Goal: Information Seeking & Learning: Learn about a topic

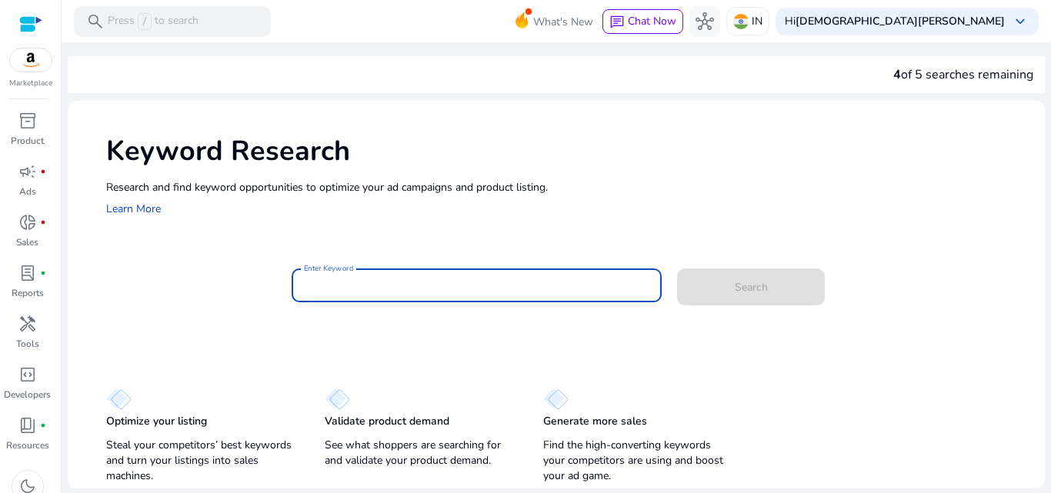
click at [432, 291] on input "Enter Keyword" at bounding box center [477, 285] width 346 height 17
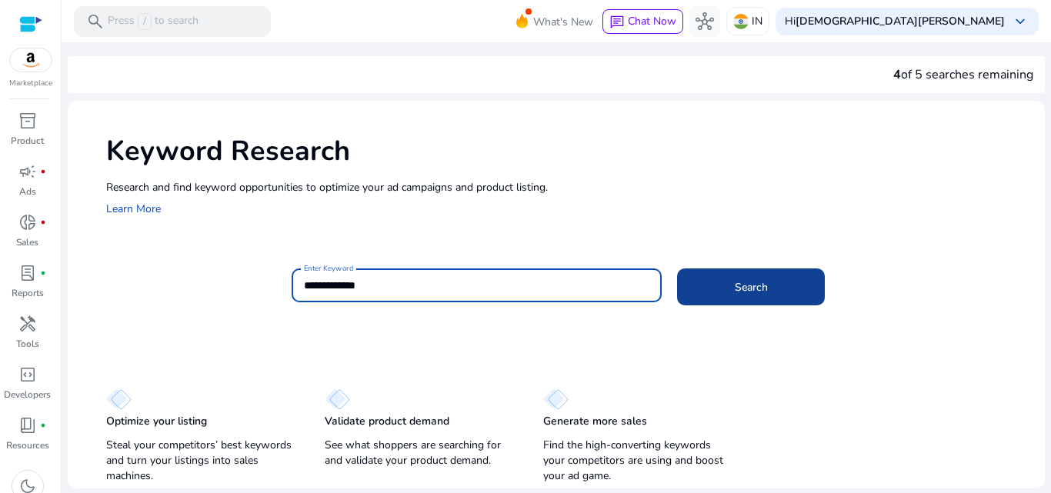
type input "**********"
click at [730, 291] on span at bounding box center [751, 286] width 148 height 37
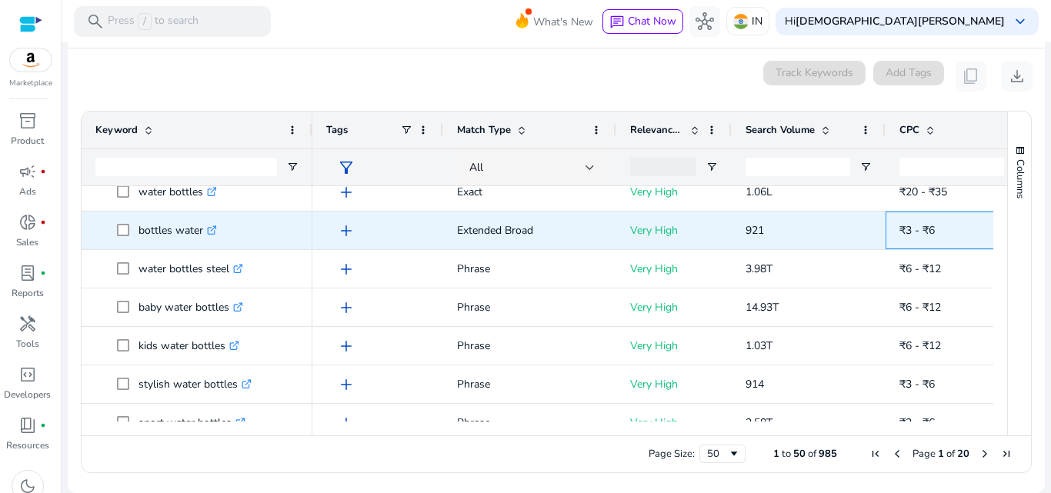
click at [961, 221] on span "₹3 - ₹6" at bounding box center [962, 231] width 126 height 32
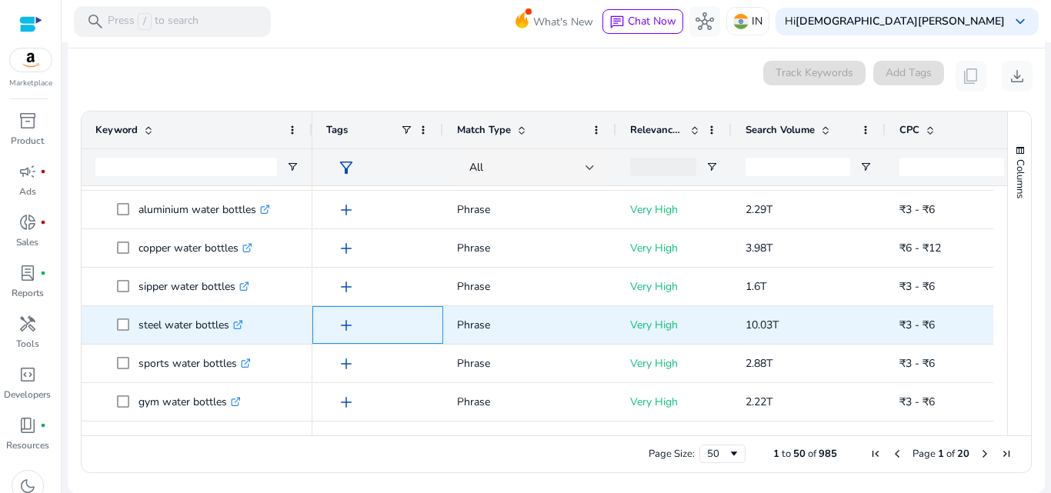
click at [344, 326] on span "add" at bounding box center [346, 325] width 18 height 18
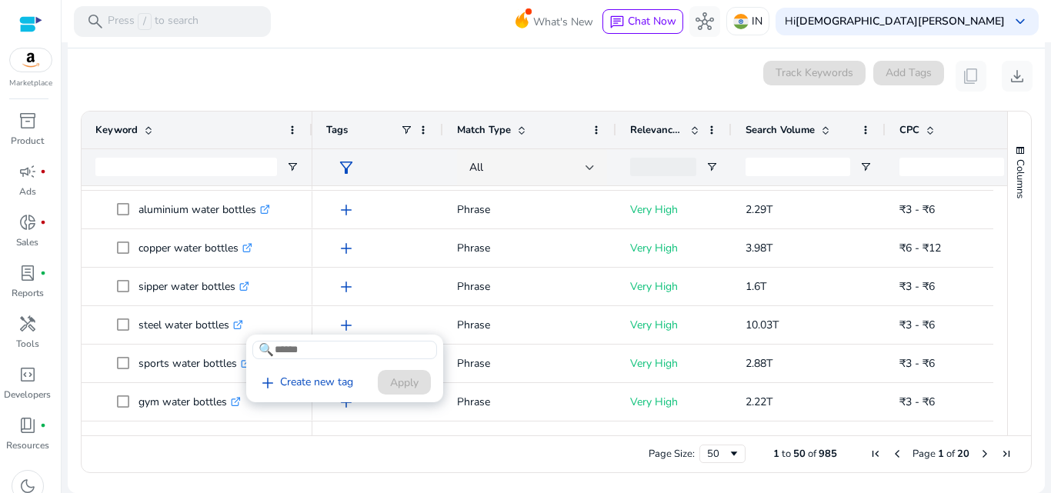
click at [414, 222] on div at bounding box center [525, 246] width 1051 height 493
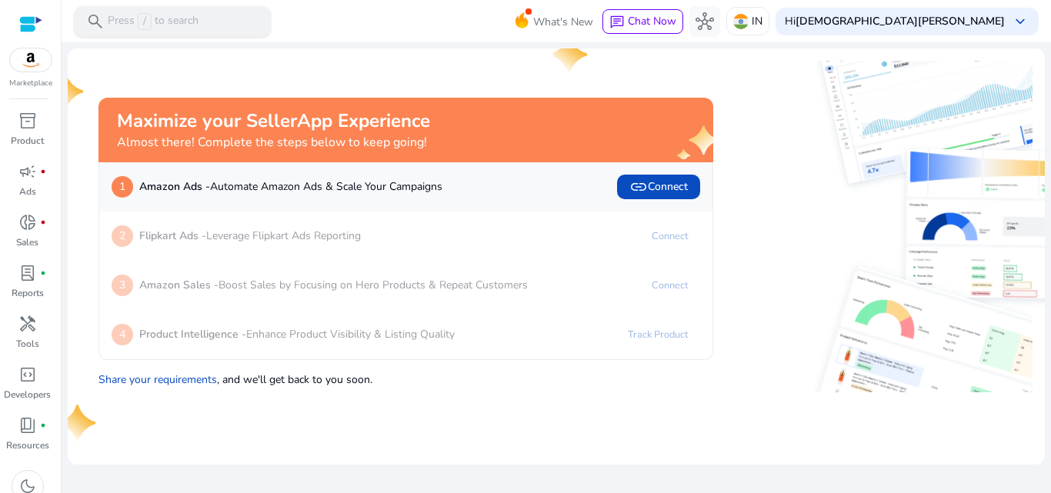
click at [142, 23] on span "/" at bounding box center [145, 21] width 14 height 17
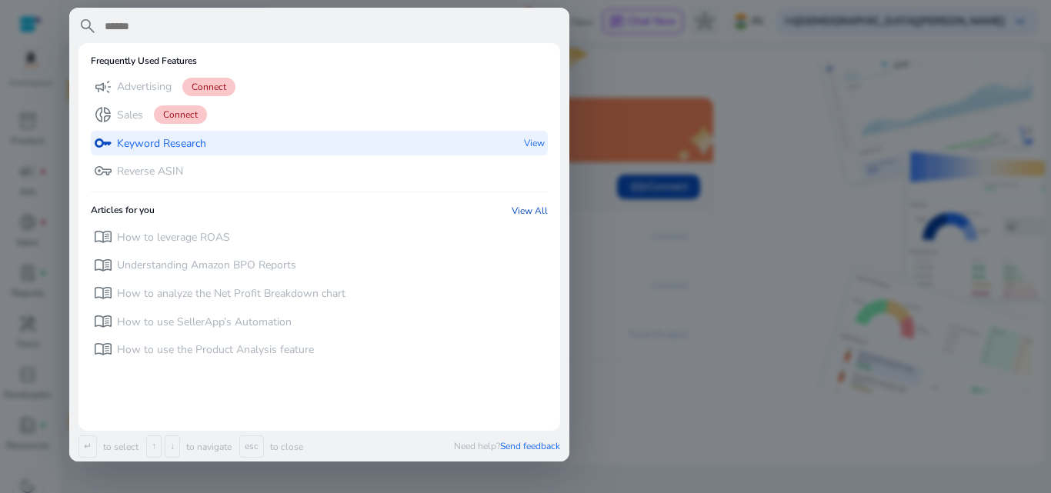
click at [181, 144] on p "Keyword Research" at bounding box center [161, 143] width 89 height 15
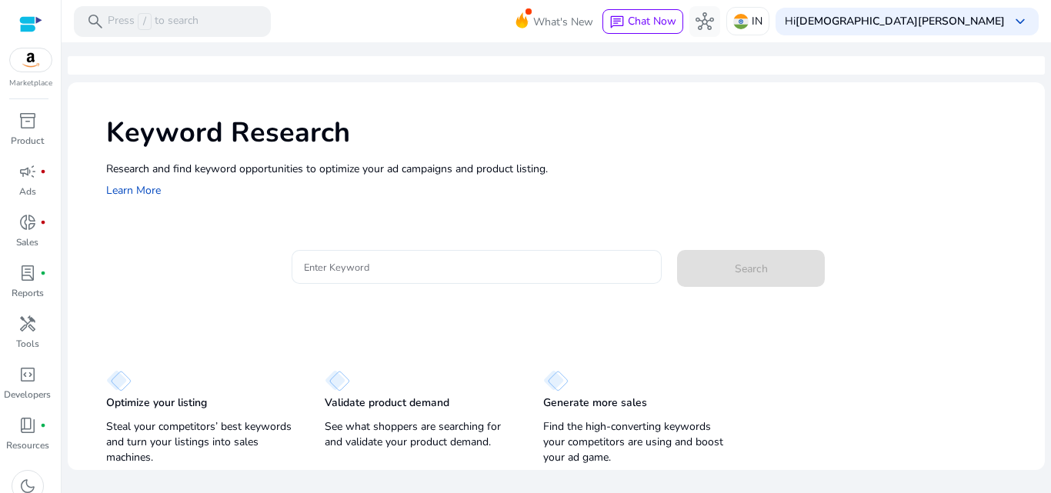
click at [451, 263] on input "Enter Keyword" at bounding box center [477, 266] width 346 height 17
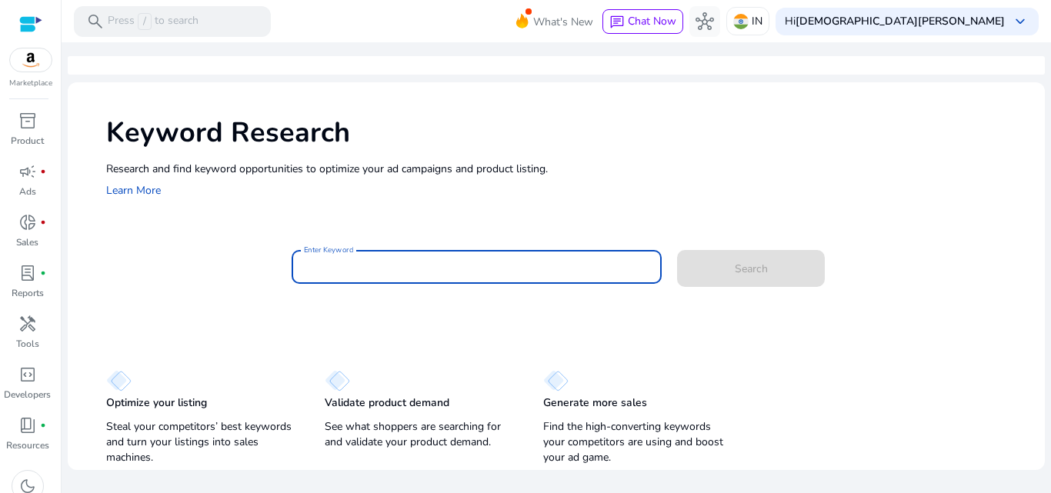
click at [451, 263] on input "Enter Keyword" at bounding box center [477, 266] width 346 height 17
paste input "**********"
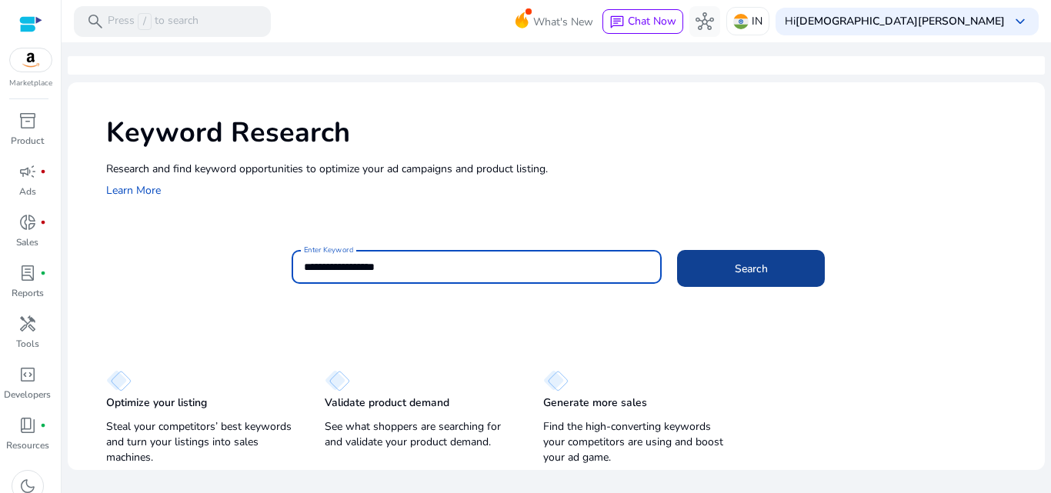
type input "**********"
click at [778, 270] on span at bounding box center [751, 268] width 148 height 37
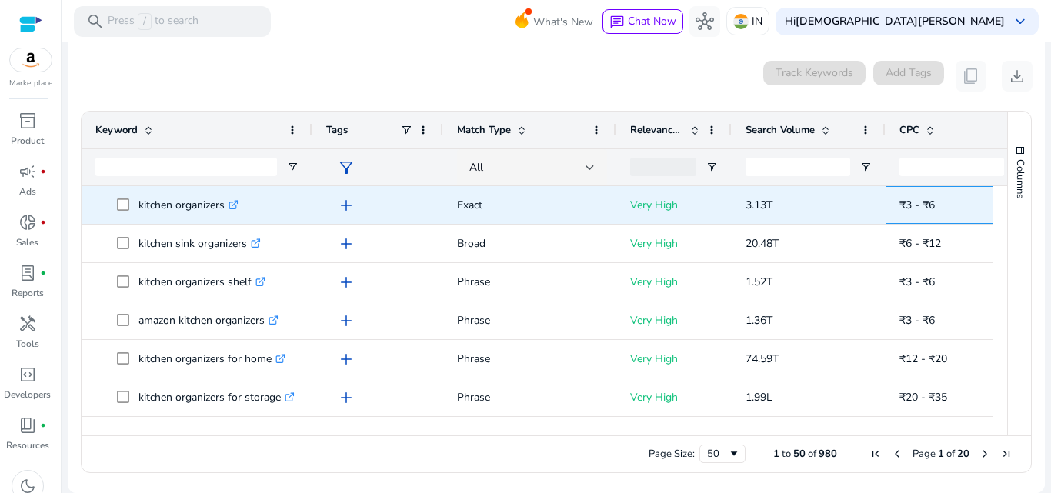
click at [925, 213] on span "₹3 - ₹6" at bounding box center [962, 205] width 126 height 32
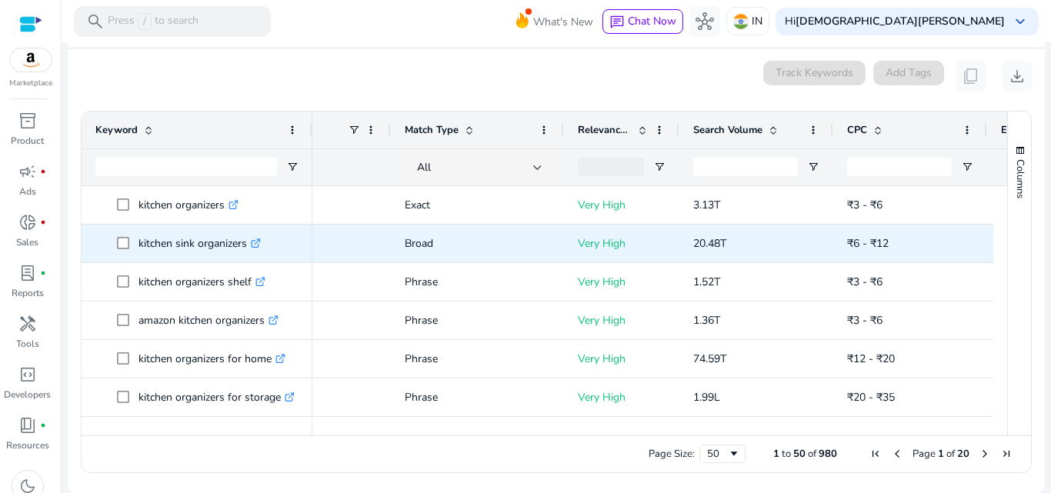
click at [787, 239] on p "20.48T" at bounding box center [756, 244] width 126 height 32
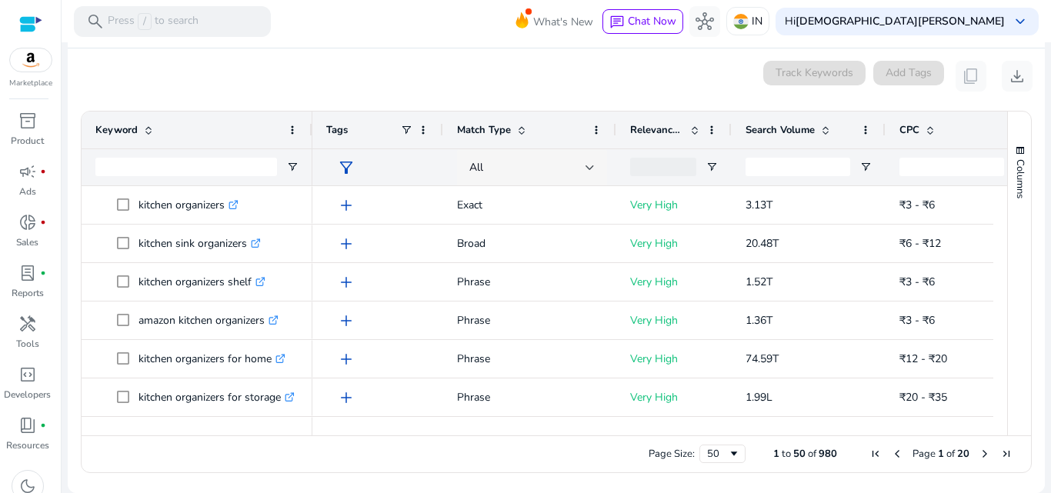
click at [595, 166] on div "All" at bounding box center [532, 167] width 150 height 37
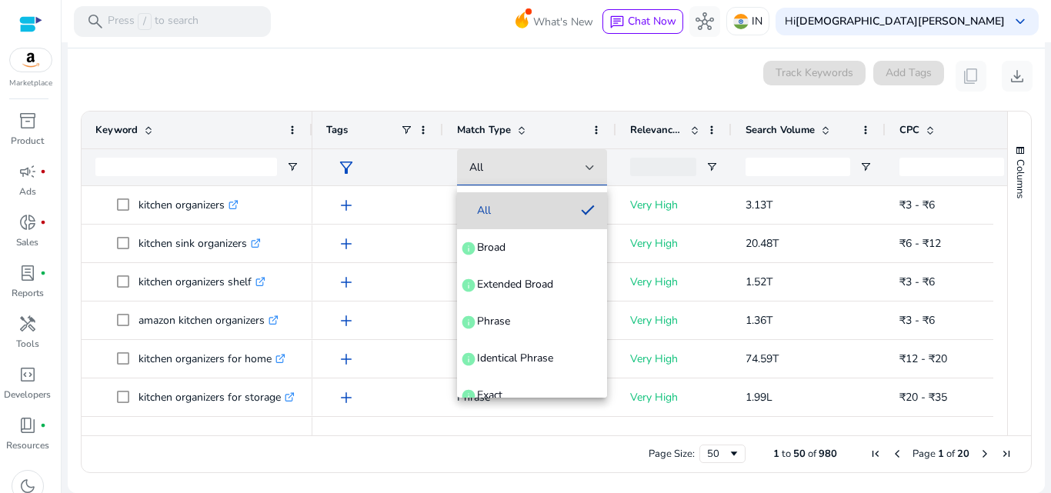
click at [556, 218] on span "All" at bounding box center [518, 210] width 99 height 15
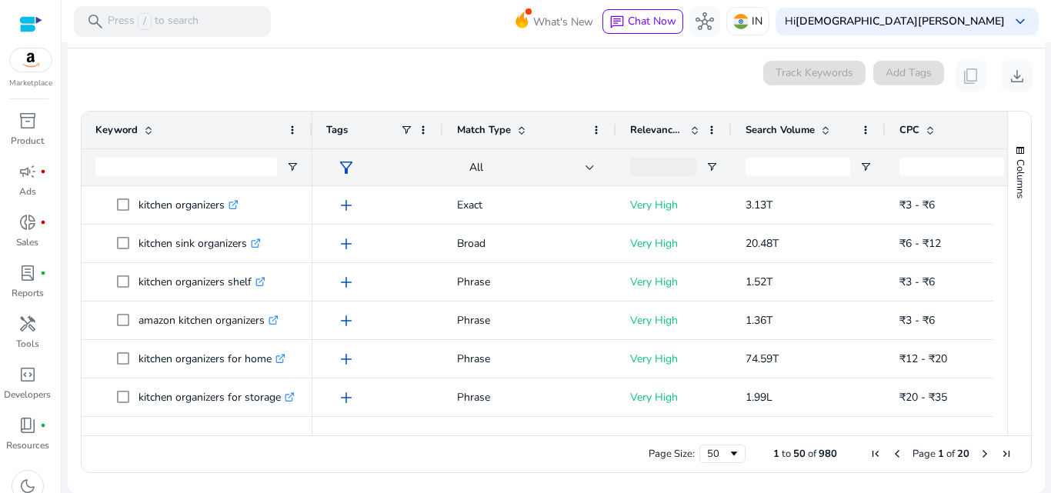
click at [615, 95] on mat-card "0 keyword(s) selected Track Keywords Add Tags content_copy download Press SPACE…" at bounding box center [556, 270] width 977 height 445
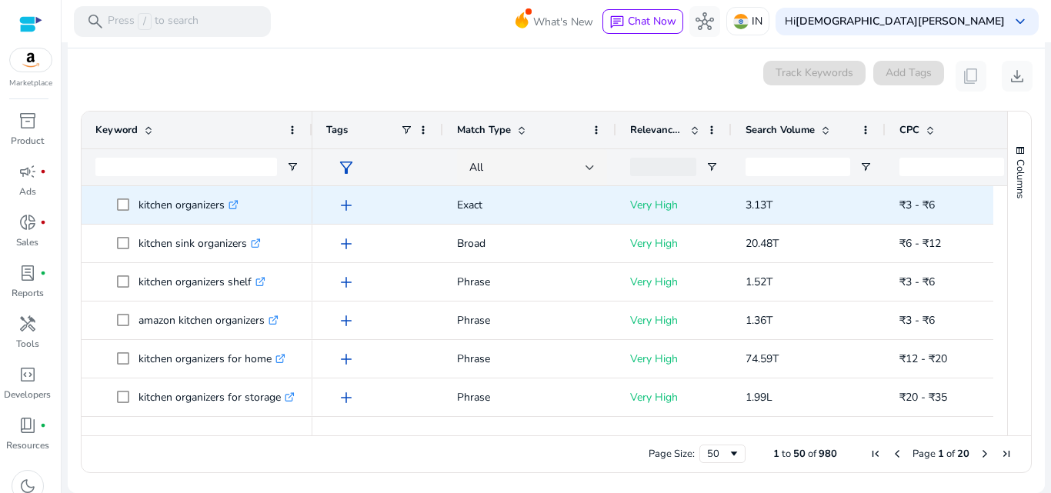
click at [781, 213] on p "3.13T" at bounding box center [808, 205] width 126 height 32
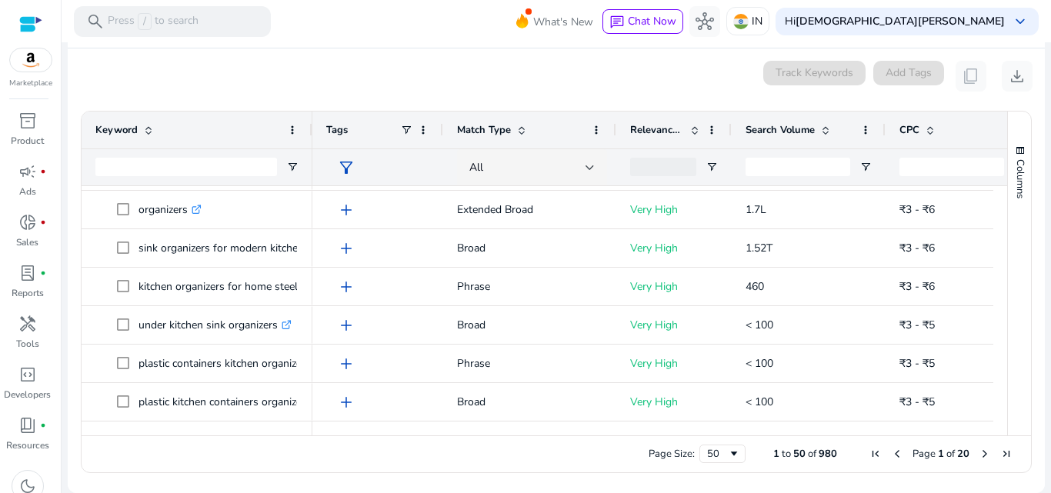
scroll to position [495, 0]
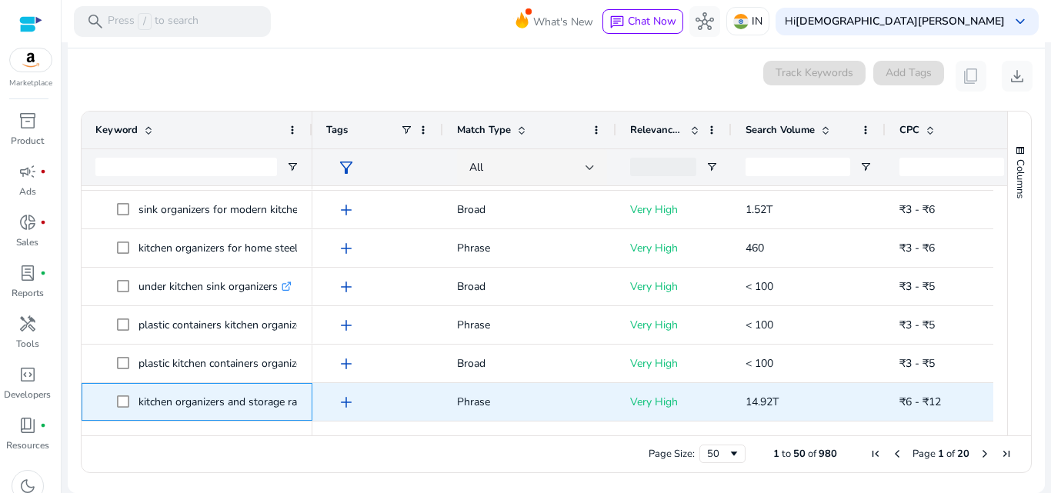
click at [223, 398] on p "kitchen organizers and storage racks plastic .st0{fill:#2c8af8}" at bounding box center [249, 402] width 222 height 32
click at [279, 410] on p "kitchen organizers and storage racks plastic .st0{fill:#2c8af8}" at bounding box center [249, 402] width 222 height 32
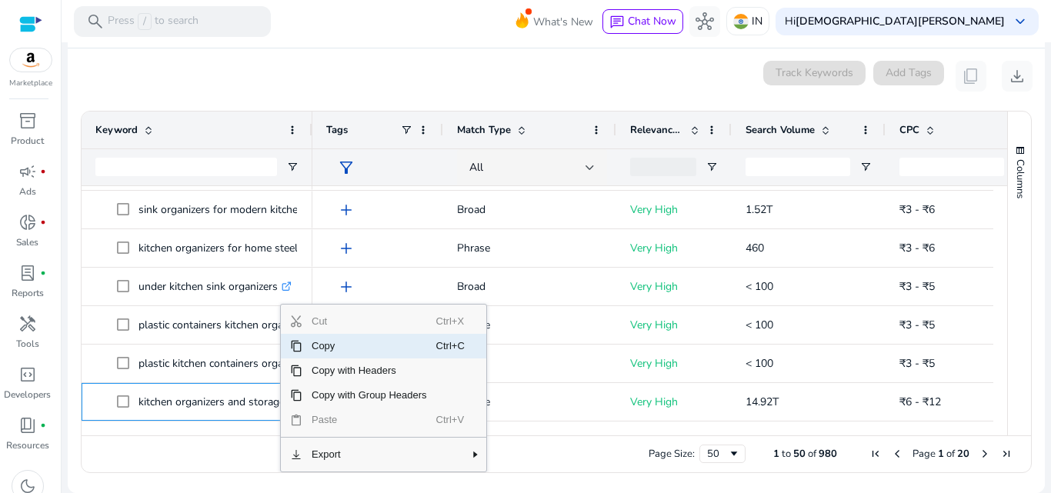
click at [339, 344] on span "Copy" at bounding box center [369, 346] width 134 height 25
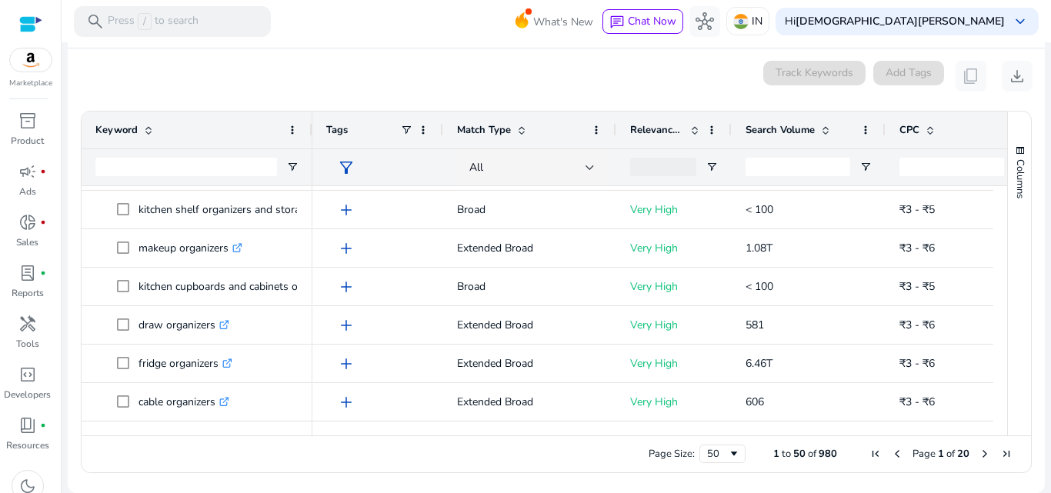
scroll to position [0, 52]
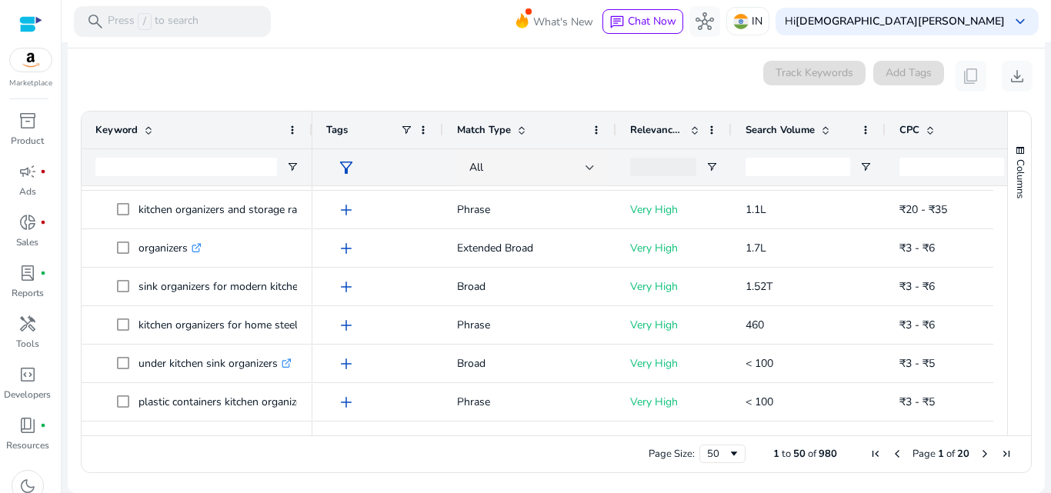
scroll to position [457, 0]
